Goal: Transaction & Acquisition: Purchase product/service

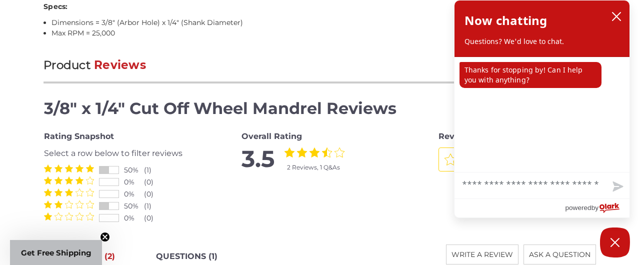
scroll to position [882, 0]
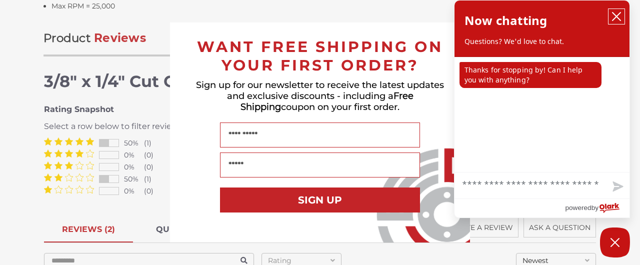
click at [615, 15] on icon "close chatbox" at bounding box center [616, 16] width 8 height 8
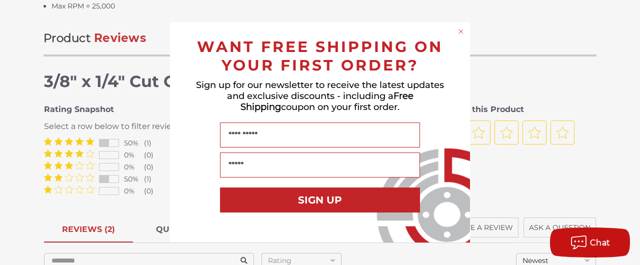
click at [460, 32] on icon "Close dialog" at bounding box center [461, 31] width 4 height 4
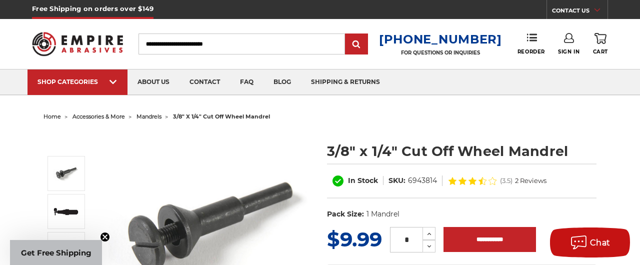
scroll to position [0, 0]
click at [307, 44] on input "Search" at bounding box center [241, 43] width 206 height 21
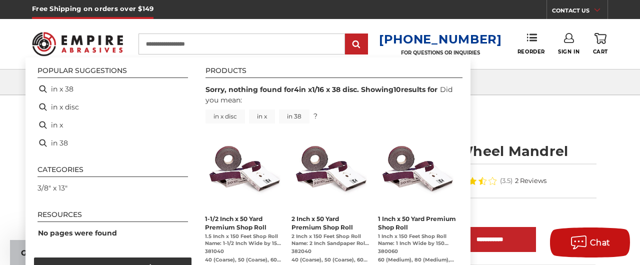
click at [196, 42] on input "**********" at bounding box center [241, 43] width 206 height 21
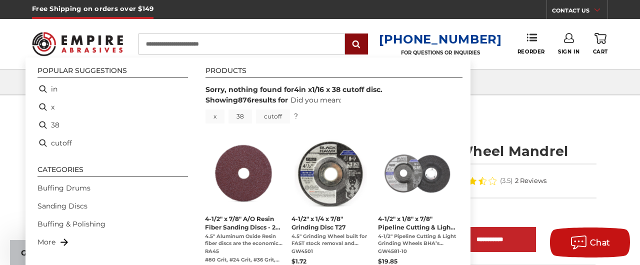
click at [363, 38] on input "submit" at bounding box center [356, 44] width 20 height 20
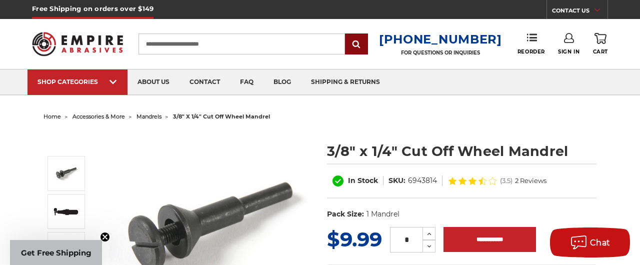
type input "**"
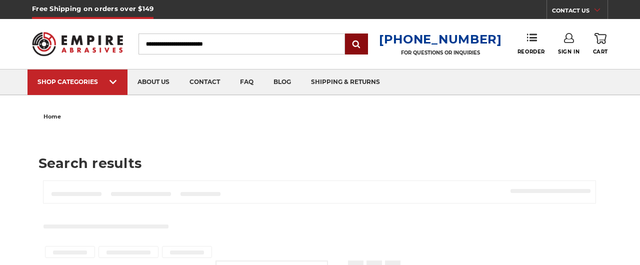
type input "**"
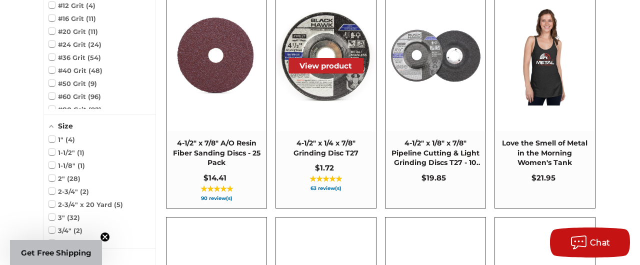
scroll to position [251, 0]
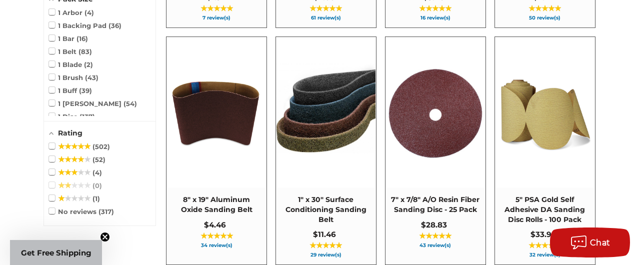
scroll to position [1101, 0]
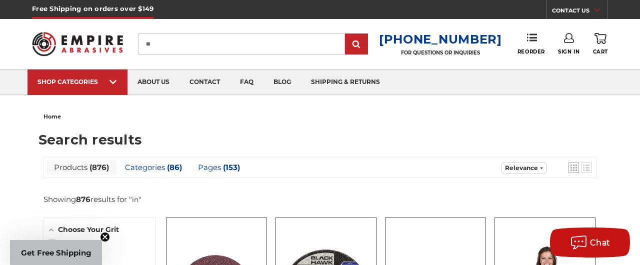
click at [167, 42] on input "**" at bounding box center [241, 43] width 206 height 21
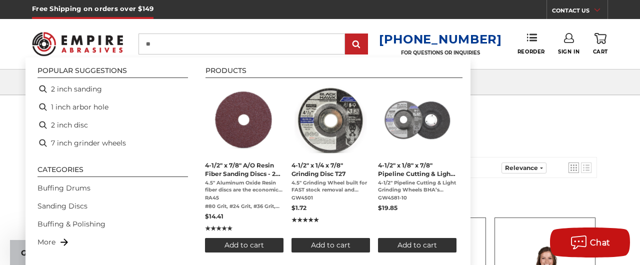
type input "*"
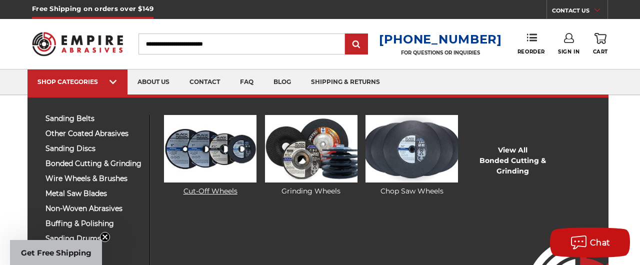
click at [194, 163] on img at bounding box center [210, 148] width 92 height 67
click at [206, 146] on img at bounding box center [210, 148] width 92 height 67
click at [202, 189] on link "Cut-Off Wheels" at bounding box center [210, 155] width 92 height 81
click at [198, 188] on link "Cut-Off Wheels" at bounding box center [210, 155] width 92 height 81
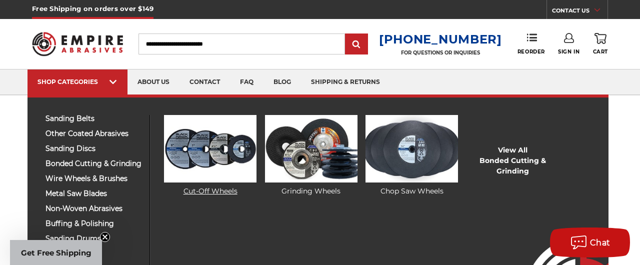
click at [198, 188] on link "Cut-Off Wheels" at bounding box center [210, 155] width 92 height 81
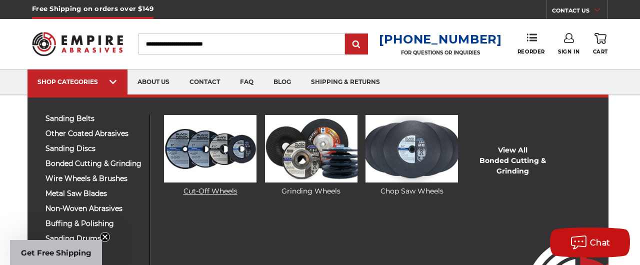
click at [198, 188] on link "Cut-Off Wheels" at bounding box center [210, 155] width 92 height 81
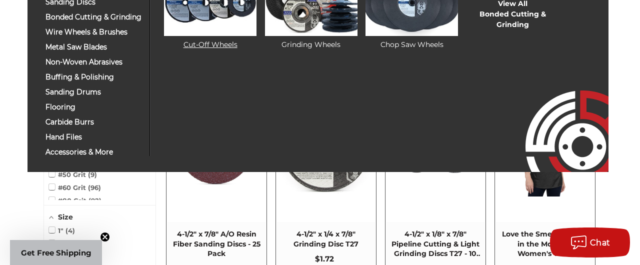
scroll to position [147, 0]
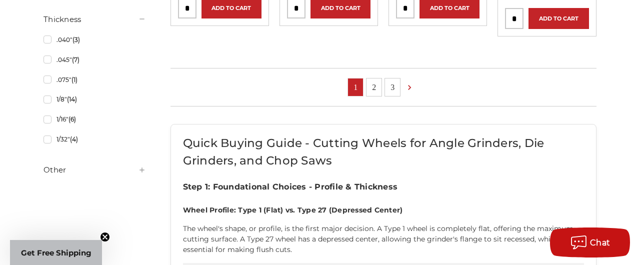
scroll to position [823, 0]
click at [374, 83] on link "2" at bounding box center [373, 86] width 15 height 17
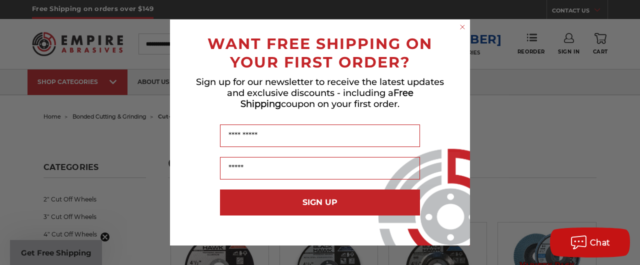
click at [460, 26] on circle "Close dialog" at bounding box center [462, 26] width 9 height 9
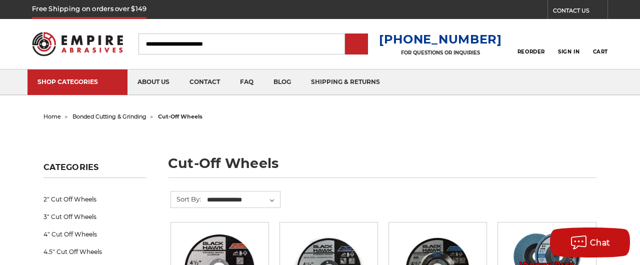
click at [447, 83] on ul "SHOP CATEGORIES sanding belts 3/8" x 13" 1/2" x 18" 1/2" x 24" faq" at bounding box center [319, 81] width 585 height 25
